Goal: Information Seeking & Learning: Learn about a topic

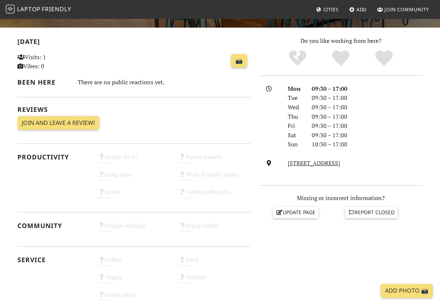
scroll to position [144, 0]
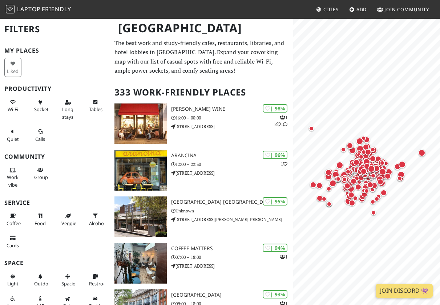
click at [66, 59] on div "Liked" at bounding box center [55, 67] width 110 height 22
click at [40, 131] on icon at bounding box center [40, 132] width 6 height 5
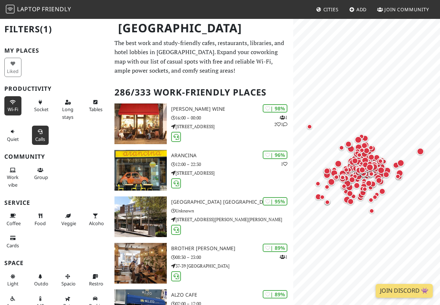
click at [15, 104] on icon at bounding box center [13, 102] width 6 height 5
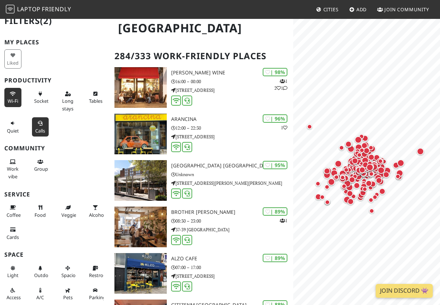
scroll to position [35, 0]
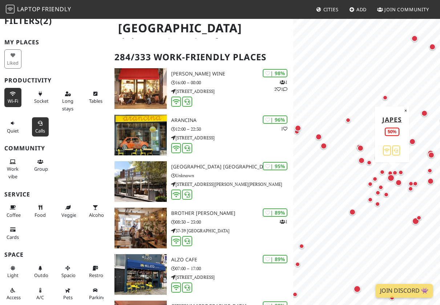
click at [391, 172] on div "Map marker" at bounding box center [390, 173] width 5 height 5
click at [390, 172] on div "Map marker" at bounding box center [390, 173] width 5 height 5
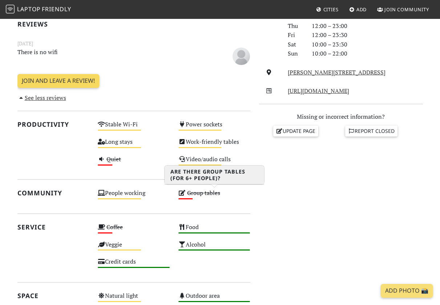
scroll to position [233, 0]
